Goal: Information Seeking & Learning: Learn about a topic

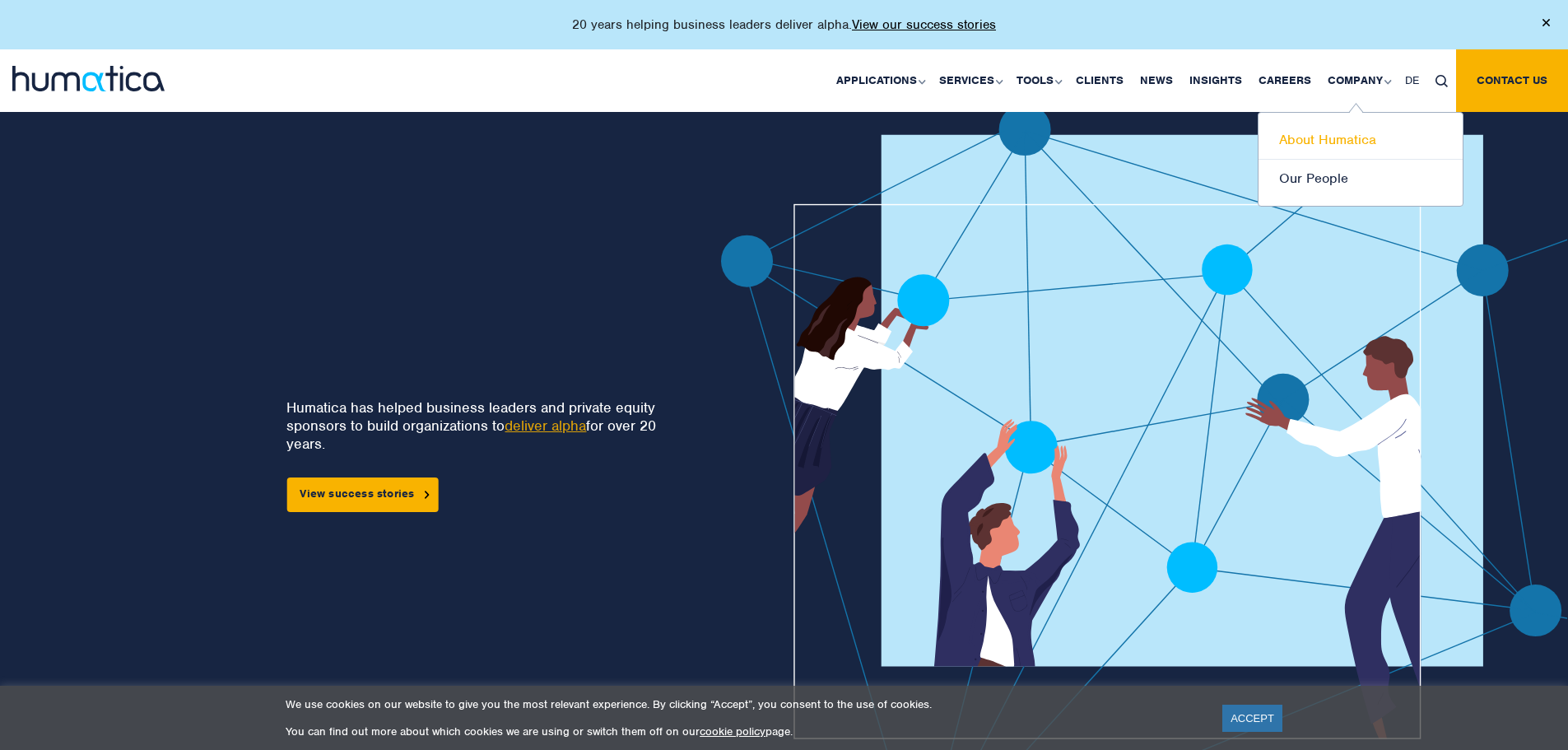
click at [1350, 141] on link "About Humatica" at bounding box center [1360, 140] width 204 height 39
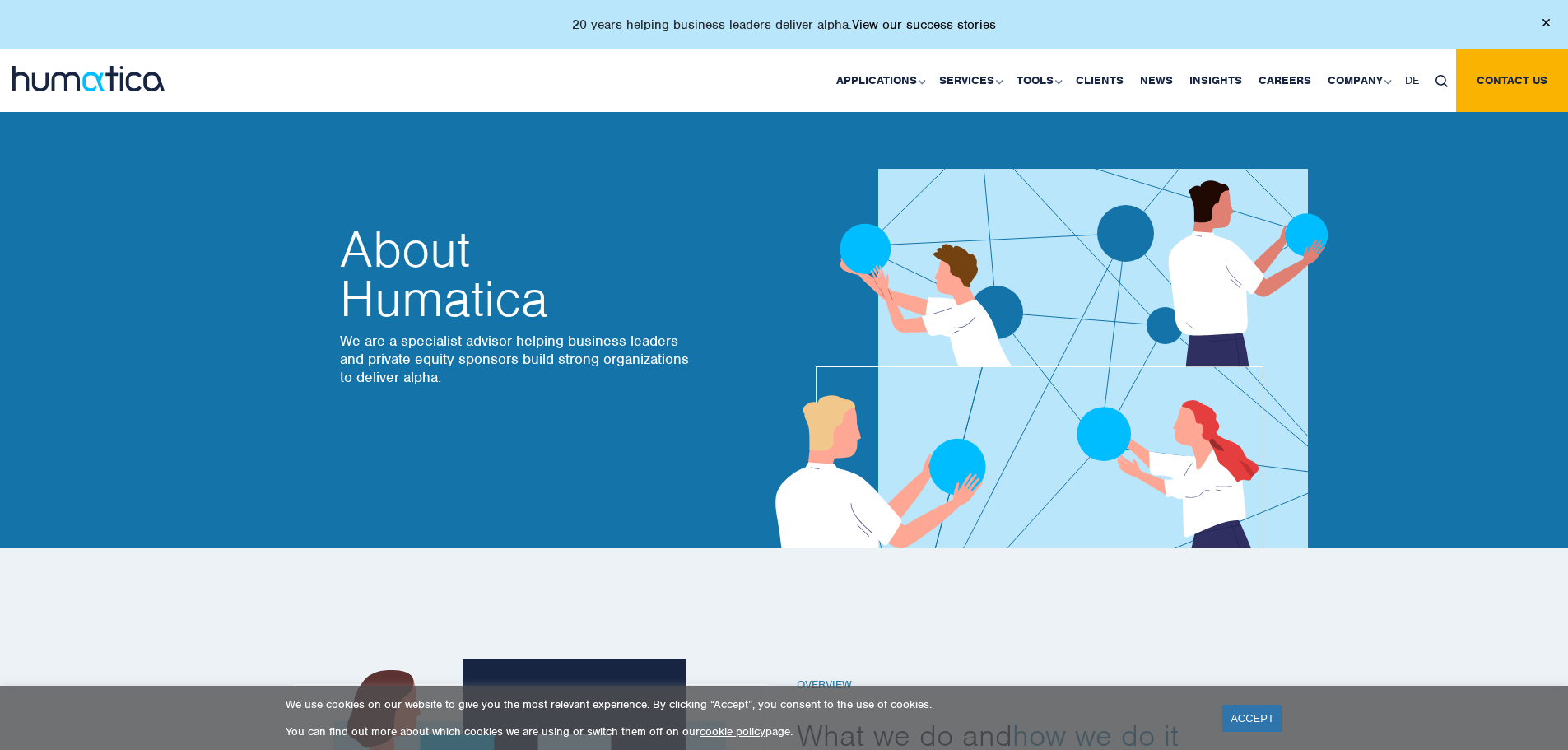
click at [410, 75] on div "Applications Pre-deal Organizational Due Diligence Post-deal Value Creation Pla…" at bounding box center [922, 81] width 1295 height 63
click at [326, 76] on div "Applications Pre-deal Organizational Due Diligence Post-deal Value Creation Pla…" at bounding box center [922, 81] width 1295 height 63
drag, startPoint x: 263, startPoint y: 517, endPoint x: 271, endPoint y: 489, distance: 29.1
click at [246, 500] on div "About Humatica We are a specialist advisor helping business leaders and private…" at bounding box center [784, 306] width 1568 height 486
